Goal: Task Accomplishment & Management: Manage account settings

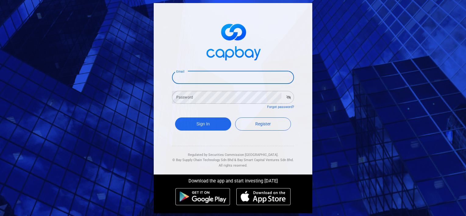
click at [183, 81] on input "Email" at bounding box center [233, 77] width 122 height 13
type input "[EMAIL_ADDRESS][DOMAIN_NAME]"
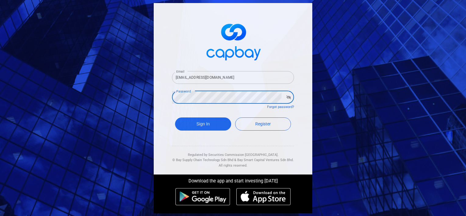
click at [175, 117] on button "Sign In" at bounding box center [203, 123] width 56 height 13
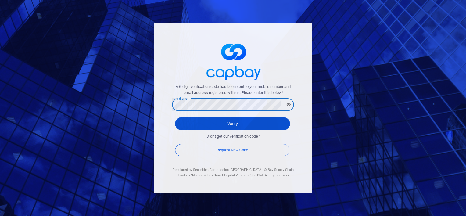
click at [224, 120] on button "Verify" at bounding box center [232, 123] width 115 height 13
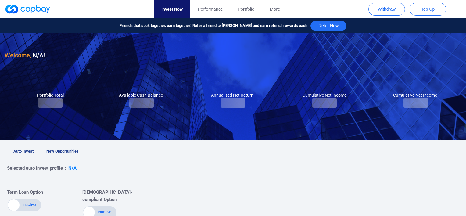
checkbox input "true"
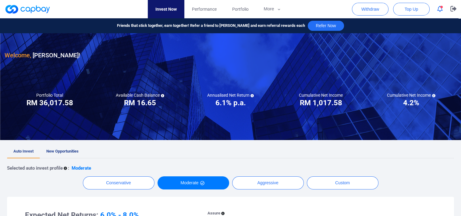
click at [439, 9] on icon "button" at bounding box center [439, 9] width 5 height 6
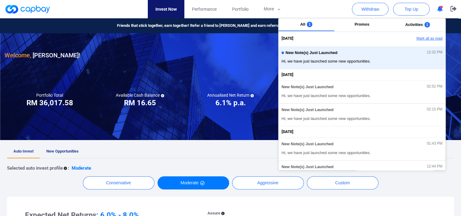
click at [423, 36] on button "Mark all as read" at bounding box center [413, 39] width 66 height 10
